Goal: Check status: Check status

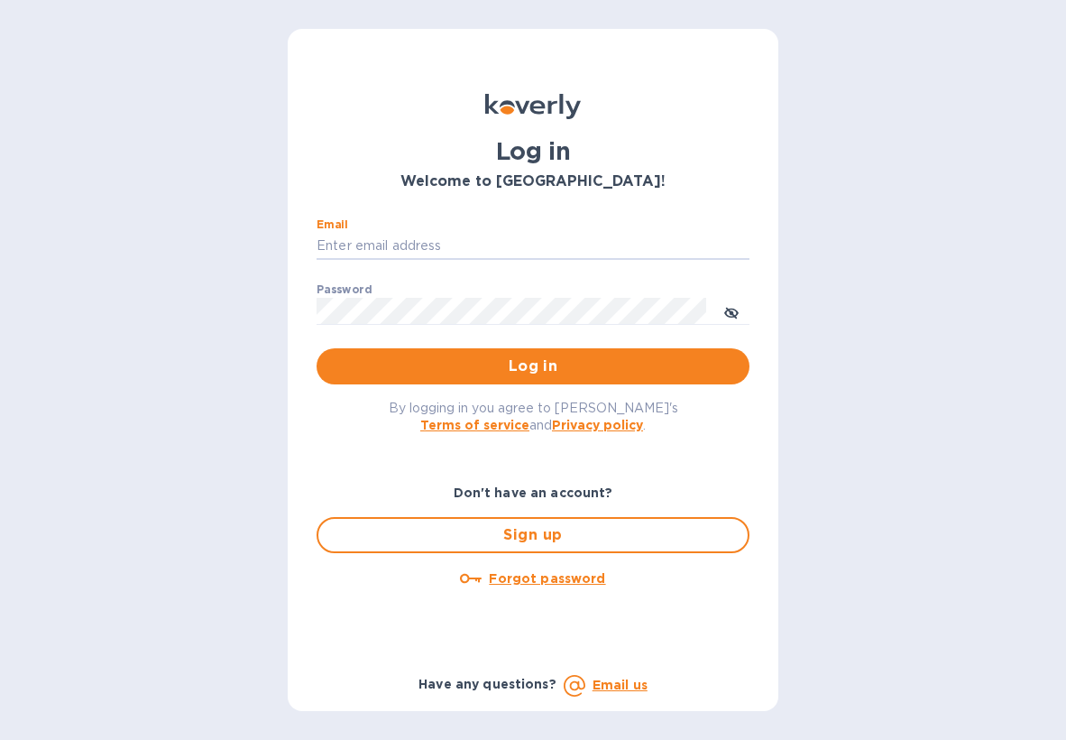
type input "Ezra@kilyimport.com"
click at [533, 364] on button "Log in" at bounding box center [533, 366] width 433 height 36
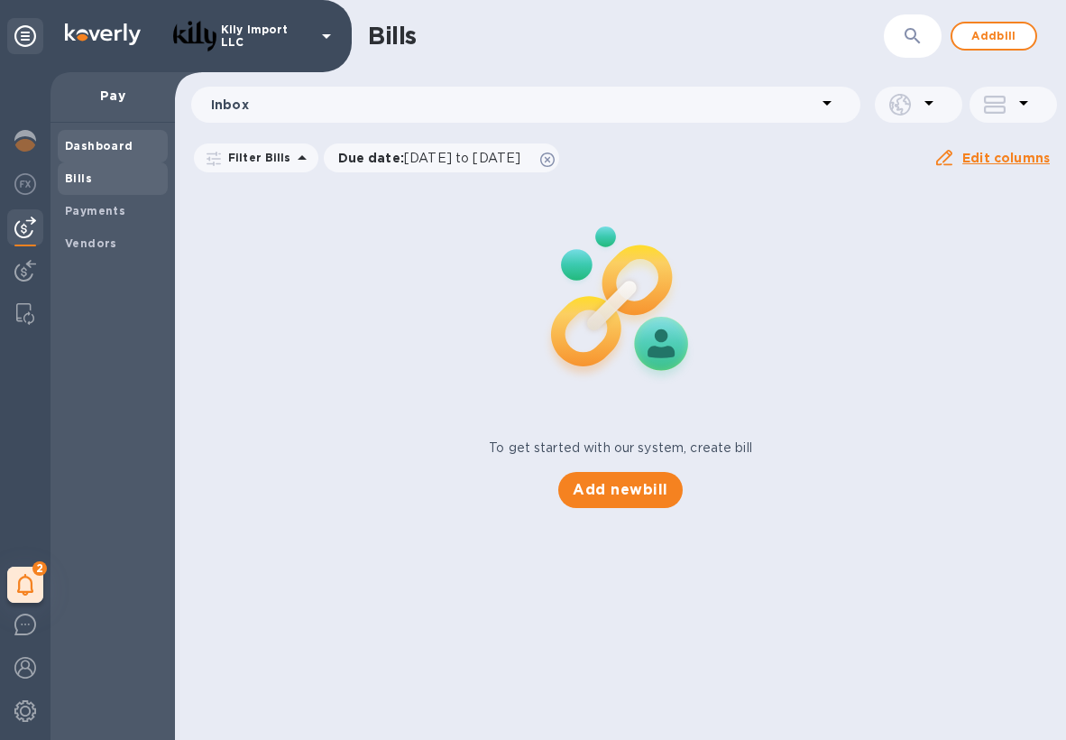
click at [106, 149] on b "Dashboard" at bounding box center [99, 146] width 69 height 14
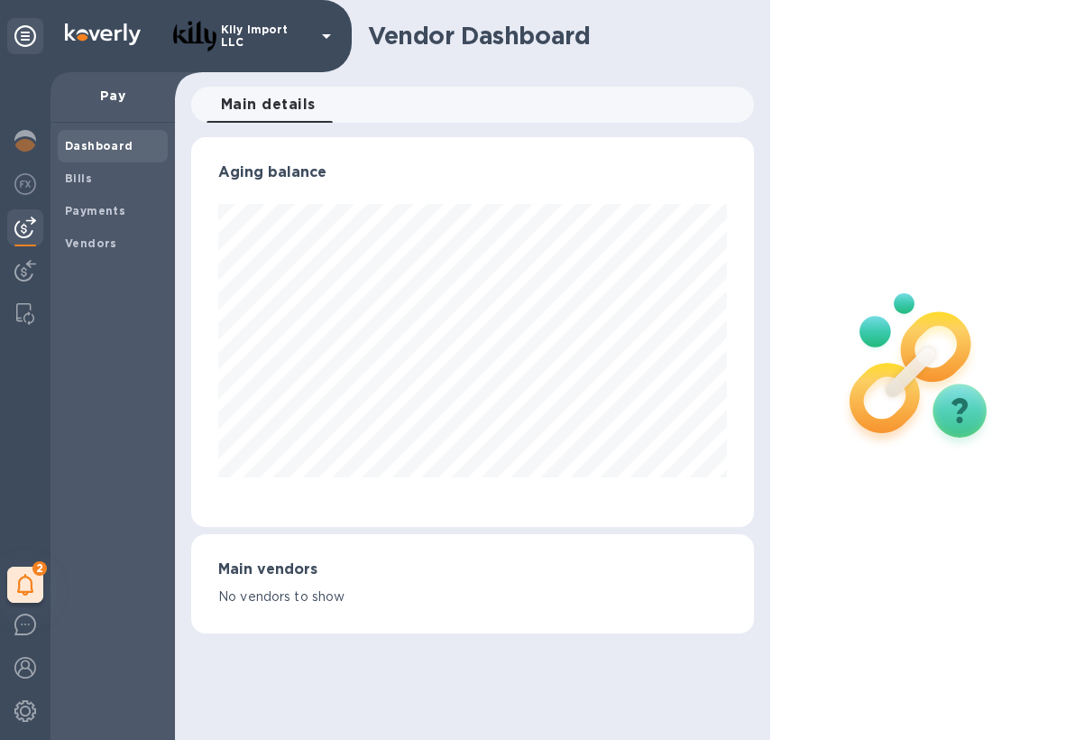
scroll to position [390, 563]
click at [26, 136] on img at bounding box center [25, 141] width 22 height 22
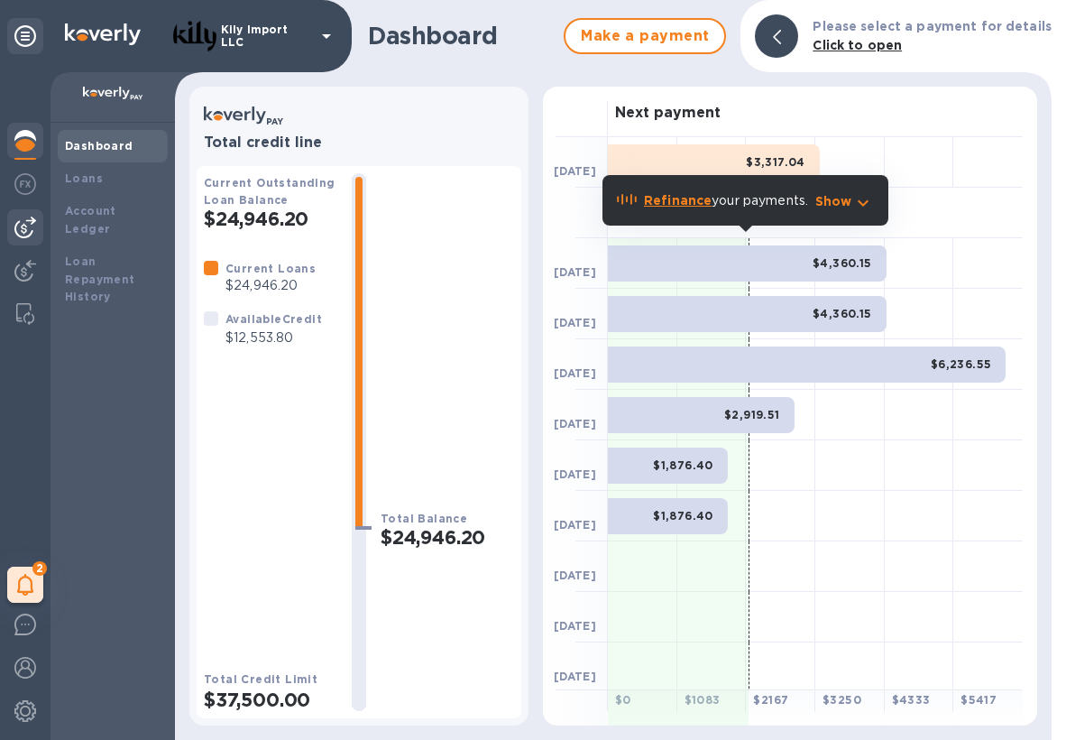
click at [22, 226] on img at bounding box center [25, 228] width 22 height 22
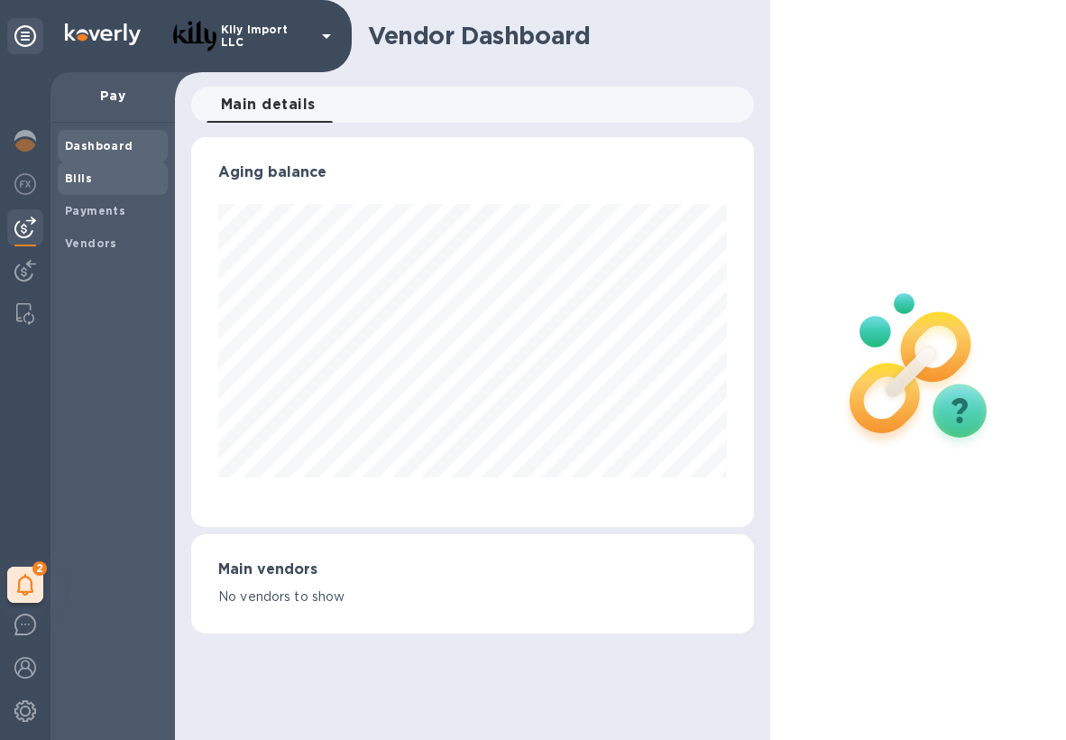
scroll to position [390, 563]
click at [103, 187] on div "Bills" at bounding box center [113, 178] width 110 height 32
